Goal: Information Seeking & Learning: Learn about a topic

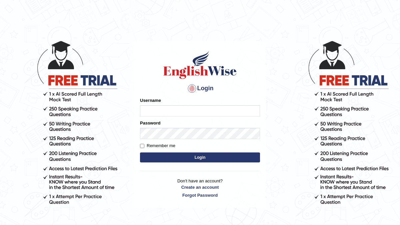
type input "manishas_mt"
click at [180, 157] on button "Login" at bounding box center [200, 158] width 120 height 10
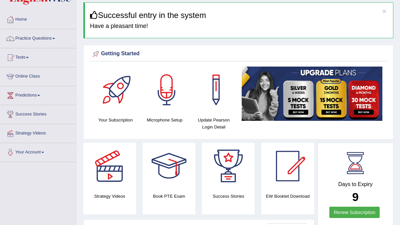
scroll to position [25, 0]
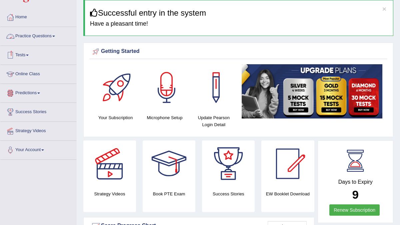
click at [35, 42] on link "Practice Questions" at bounding box center [38, 35] width 76 height 17
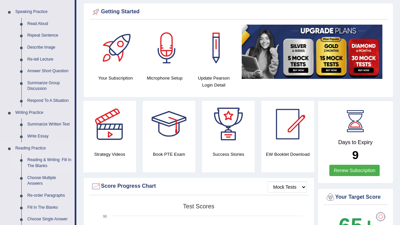
scroll to position [66, 0]
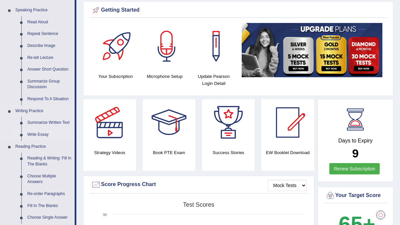
click at [40, 137] on link "Write Essay" at bounding box center [49, 135] width 50 height 12
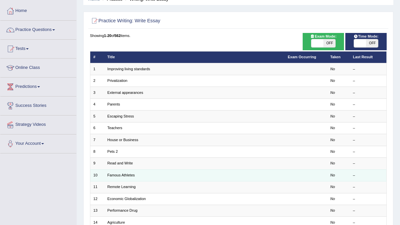
scroll to position [32, 0]
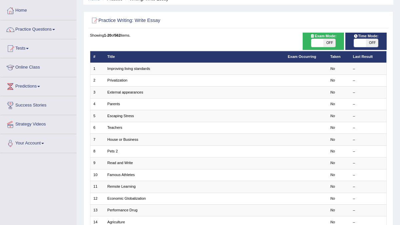
click at [326, 42] on span "OFF" at bounding box center [330, 43] width 12 height 8
checkbox input "true"
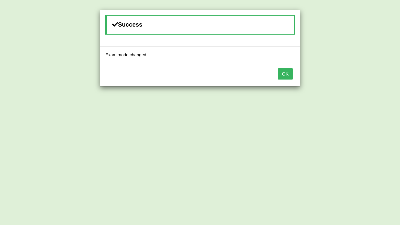
click at [282, 73] on button "OK" at bounding box center [285, 73] width 15 height 11
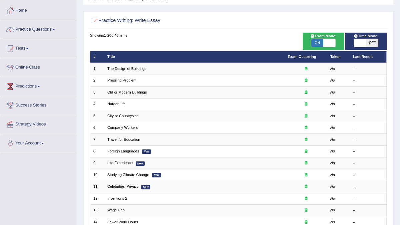
click at [321, 43] on span "ON" at bounding box center [318, 43] width 12 height 8
checkbox input "false"
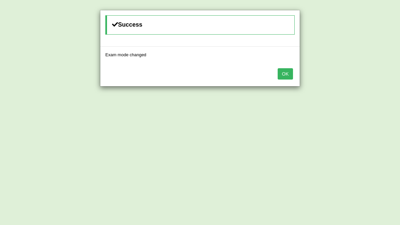
click at [286, 70] on button "OK" at bounding box center [285, 73] width 15 height 11
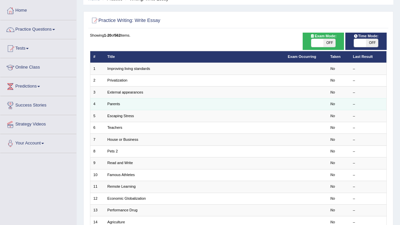
click at [145, 105] on td "Parents" at bounding box center [194, 104] width 180 height 12
click at [110, 105] on link "Parents" at bounding box center [113, 104] width 13 height 4
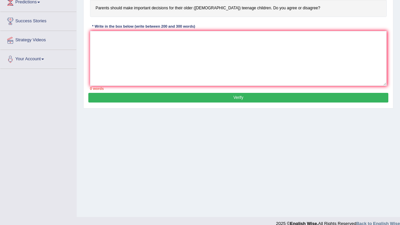
scroll to position [125, 0]
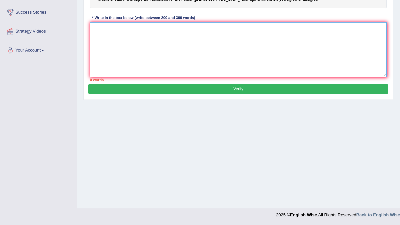
click at [155, 41] on textarea at bounding box center [238, 49] width 297 height 55
paste textarea "The increasing influence of Statement on our lives has ignited numerous discuss…"
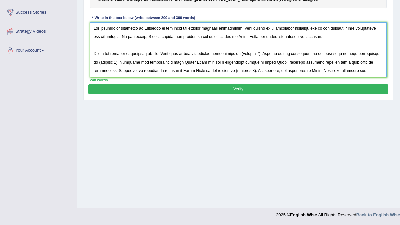
scroll to position [0, 0]
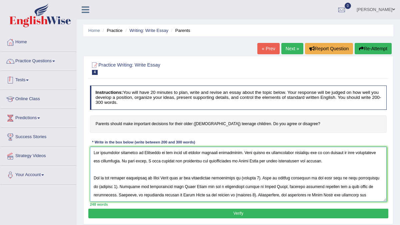
type textarea "The increasing influence of Statement on our lives has ignited numerous discuss…"
click at [41, 65] on link "Practice Questions" at bounding box center [38, 60] width 76 height 17
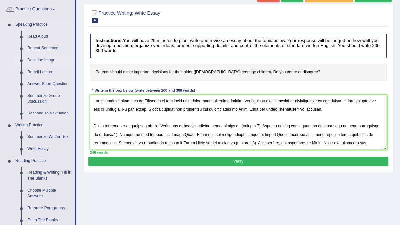
scroll to position [53, 0]
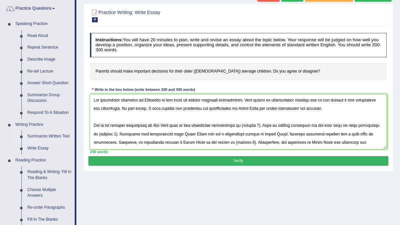
click at [46, 140] on link "Summarize Written Text" at bounding box center [49, 137] width 50 height 12
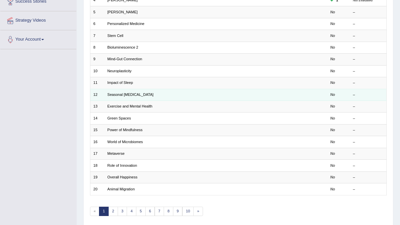
scroll to position [155, 0]
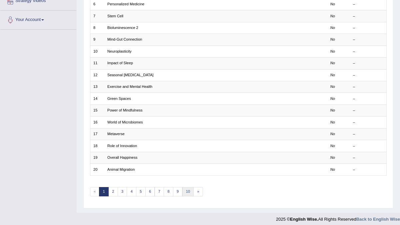
click at [187, 187] on link "10" at bounding box center [188, 191] width 12 height 9
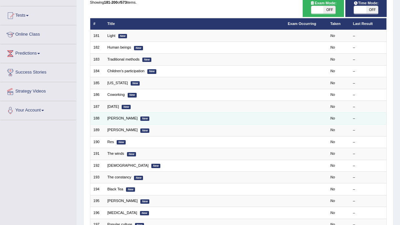
scroll to position [155, 0]
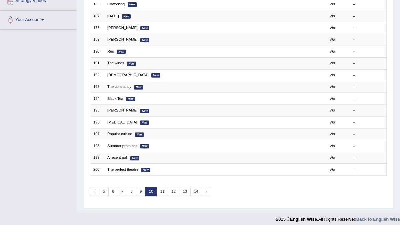
click at [194, 182] on div "Showing 181-200 of 573 items. # Title Exam Occurring Taken Last Result 181 Ligh…" at bounding box center [238, 56] width 297 height 295
click at [194, 187] on link "14" at bounding box center [196, 191] width 12 height 9
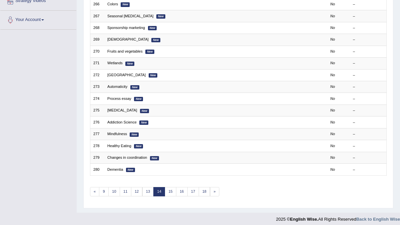
scroll to position [155, 0]
click at [201, 188] on link "18" at bounding box center [205, 191] width 12 height 9
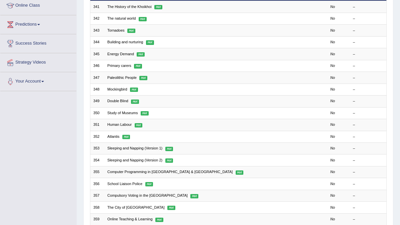
scroll to position [155, 0]
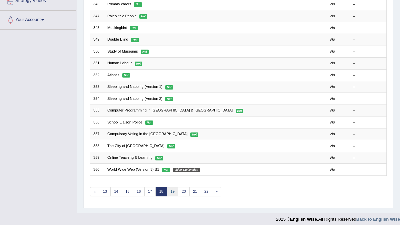
click at [171, 187] on link "19" at bounding box center [173, 191] width 12 height 9
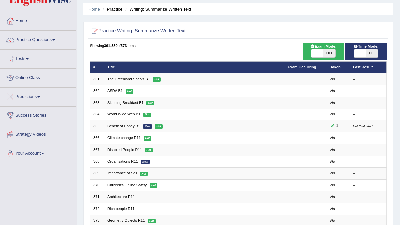
scroll to position [24, 0]
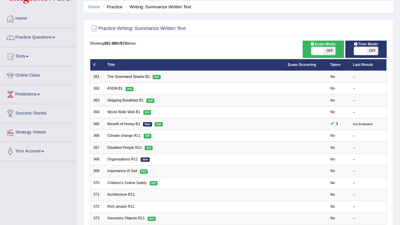
click at [321, 49] on span at bounding box center [318, 51] width 12 height 8
checkbox input "true"
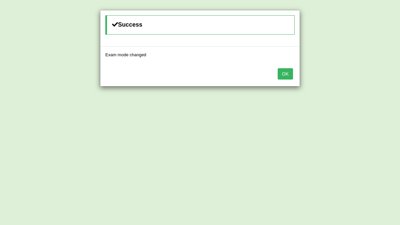
click at [285, 73] on button "OK" at bounding box center [285, 73] width 15 height 11
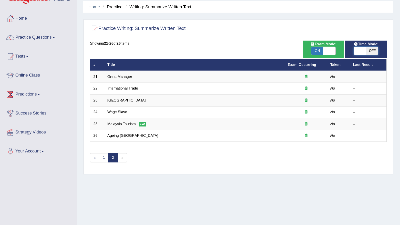
click at [362, 52] on span at bounding box center [360, 51] width 12 height 8
checkbox input "true"
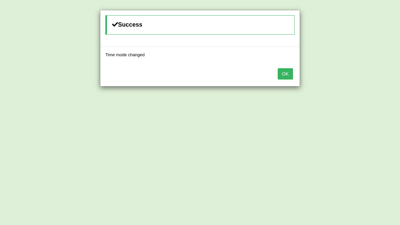
click at [282, 75] on button "OK" at bounding box center [285, 73] width 15 height 11
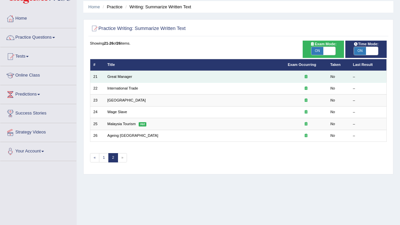
click at [191, 77] on td "Great Manager" at bounding box center [194, 77] width 180 height 12
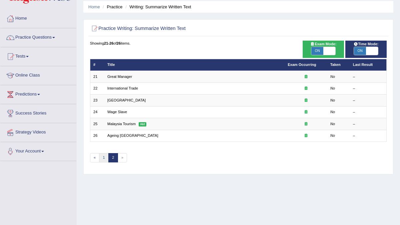
click at [105, 157] on link "1" at bounding box center [104, 157] width 10 height 9
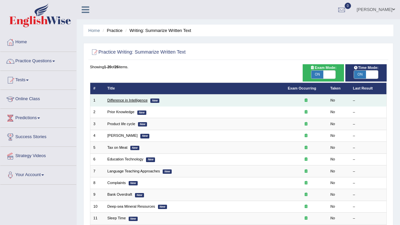
click at [142, 99] on link "Difference in Intelligence" at bounding box center [127, 100] width 40 height 4
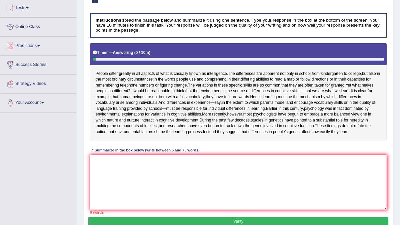
scroll to position [75, 0]
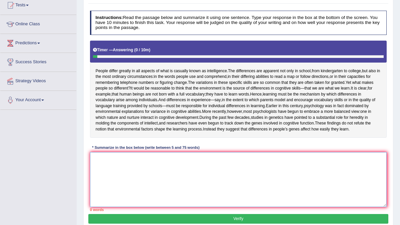
click at [129, 181] on textarea at bounding box center [238, 179] width 297 height 55
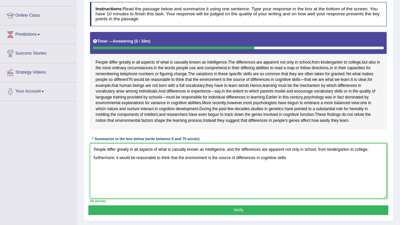
scroll to position [83, 0]
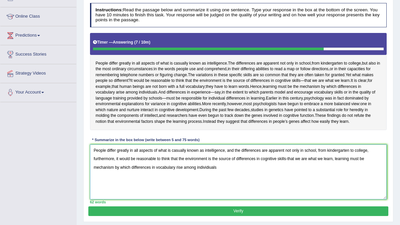
click at [210, 190] on textarea "People differ greatly in all aspects of what is casually known as intelligence,…" at bounding box center [238, 172] width 297 height 55
click at [237, 191] on textarea "People differ greatly in all aspects of what is casually known as intelligence,…" at bounding box center [238, 172] width 297 height 55
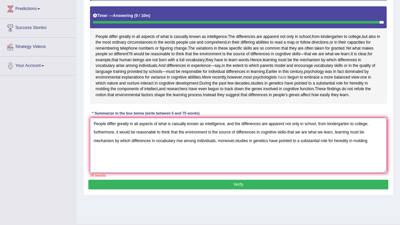
scroll to position [111, 0]
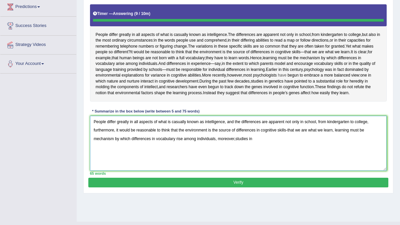
type textarea "People differ greatly in all aspects of what is casually known as intelligence,…"
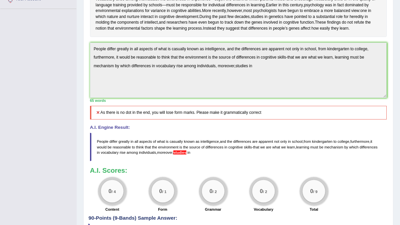
scroll to position [178, 0]
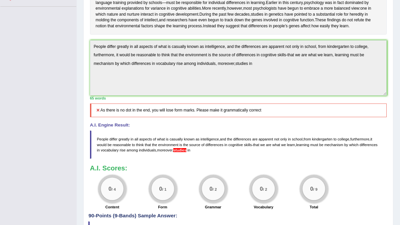
click at [99, 112] on icon at bounding box center [97, 110] width 5 height 4
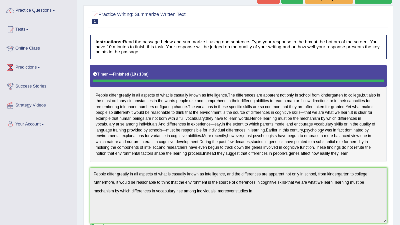
scroll to position [0, 0]
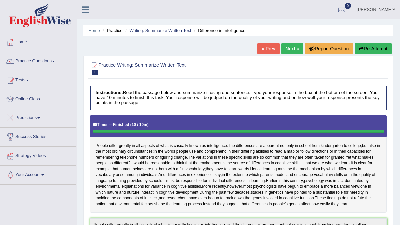
click at [370, 50] on button "Re-Attempt" at bounding box center [373, 48] width 37 height 11
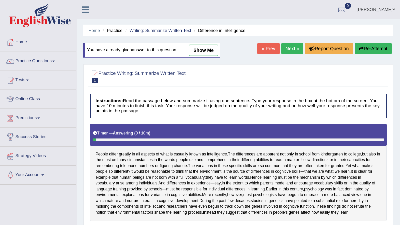
click at [193, 52] on link "show me" at bounding box center [203, 50] width 29 height 11
type textarea "People differ greatly in all aspects of what is casually known as intelligence,…"
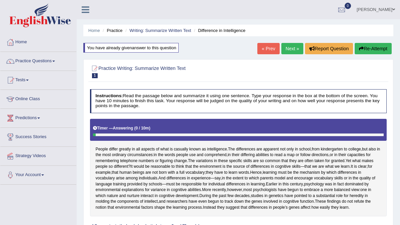
click at [375, 48] on button "Re-Attempt" at bounding box center [373, 48] width 37 height 11
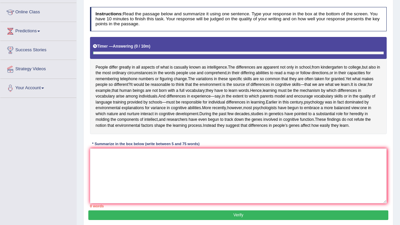
scroll to position [131, 0]
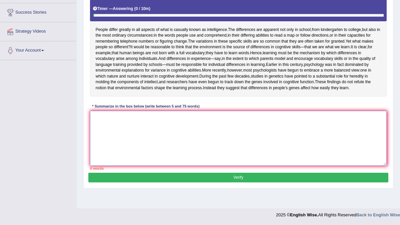
click at [219, 145] on textarea at bounding box center [238, 138] width 297 height 55
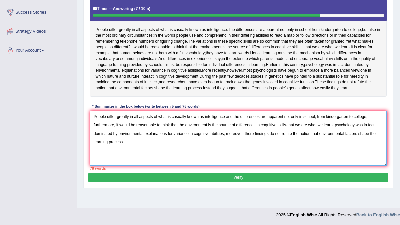
click at [372, 133] on textarea "People differ greatly in all aspects of what is casually known as intelligence …" at bounding box center [238, 138] width 297 height 55
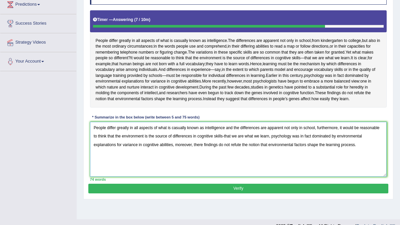
scroll to position [113, 0]
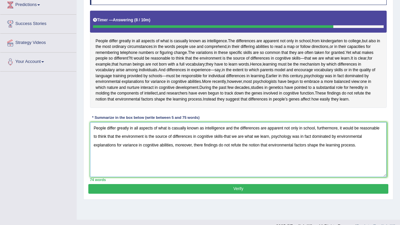
type textarea "People differ greatly in all aspects of what is casually known as intelligence …"
click at [340, 194] on button "Verify" at bounding box center [238, 189] width 300 height 10
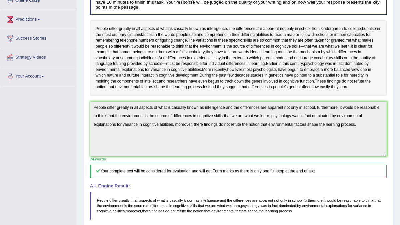
scroll to position [0, 0]
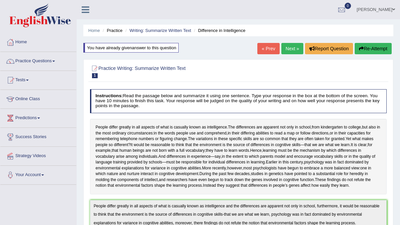
click at [290, 50] on link "Next »" at bounding box center [293, 48] width 22 height 11
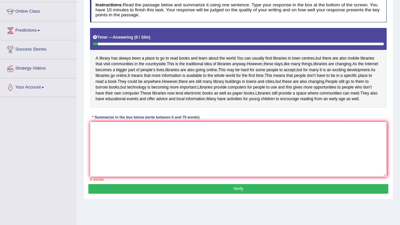
scroll to position [87, 0]
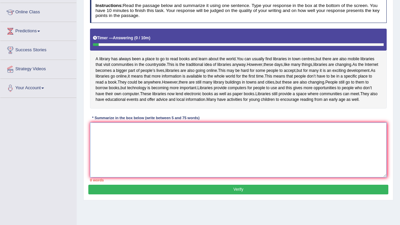
click at [191, 167] on textarea at bounding box center [238, 150] width 297 height 55
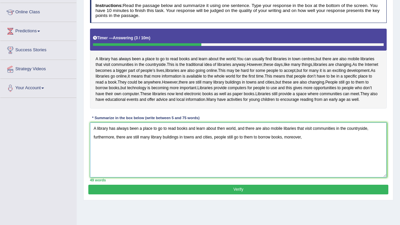
drag, startPoint x: 215, startPoint y: 161, endPoint x: 297, endPoint y: 166, distance: 81.5
click at [297, 166] on textarea "A library has always been a place to go to read books and learn about then worl…" at bounding box center [238, 150] width 297 height 55
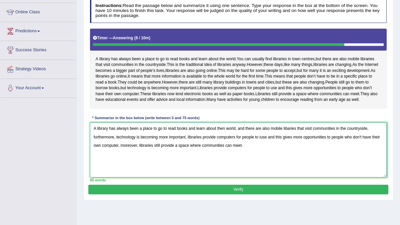
type textarea "A library has always been a place to go to read books and learn about then worl…"
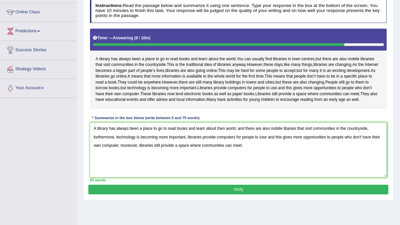
click at [250, 195] on button "Verify" at bounding box center [238, 190] width 300 height 10
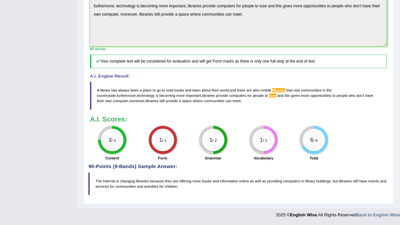
scroll to position [205, 0]
click at [269, 98] on span "iuse" at bounding box center [272, 96] width 7 height 4
click at [280, 92] on span "libaries" at bounding box center [279, 90] width 13 height 4
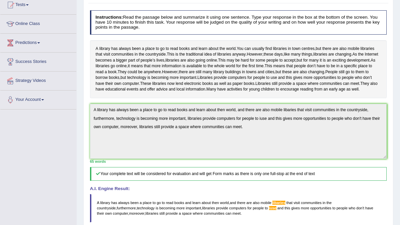
scroll to position [0, 0]
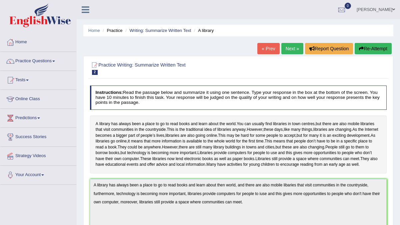
click at [294, 51] on link "Next »" at bounding box center [293, 48] width 22 height 11
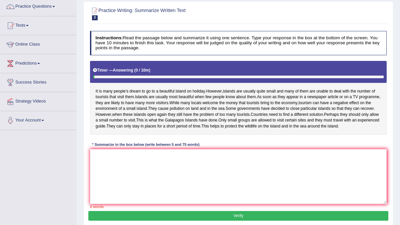
scroll to position [55, 0]
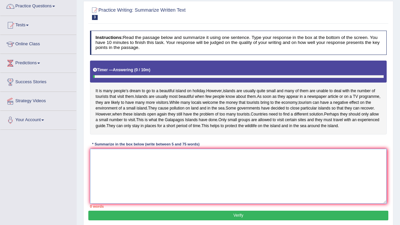
click at [183, 189] on textarea at bounding box center [238, 176] width 297 height 55
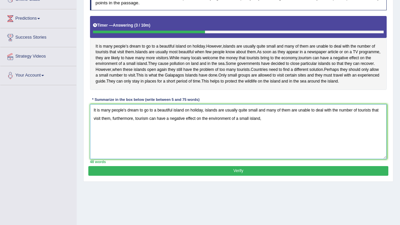
scroll to position [99, 0]
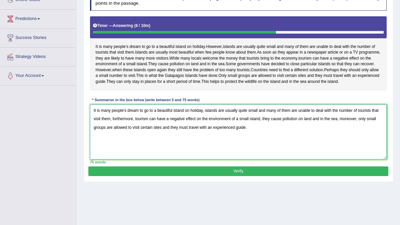
type textarea "It is many people's dream to go to a beautiful island on holiday, islands are u…"
click at [224, 176] on button "Verify" at bounding box center [238, 172] width 300 height 10
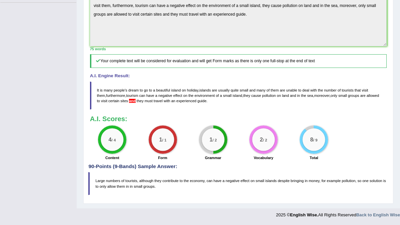
scroll to position [193, 0]
